Goal: Information Seeking & Learning: Learn about a topic

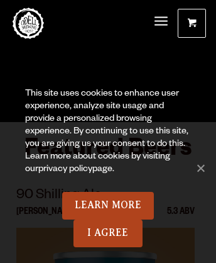
click at [52, 170] on link "privacy policy" at bounding box center [65, 170] width 54 height 10
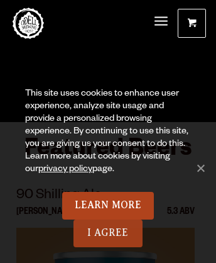
click at [108, 233] on link "I Agree" at bounding box center [108, 233] width 69 height 28
